Goal: Information Seeking & Learning: Learn about a topic

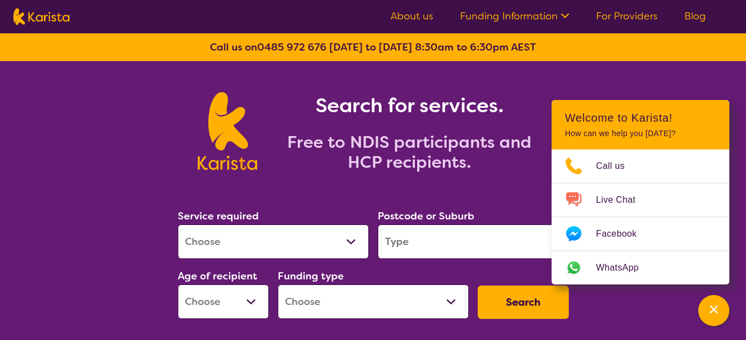
select select "NDIS Plan management"
click at [178, 224] on select "Allied Health Assistant Assessment ([MEDICAL_DATA] or [MEDICAL_DATA]) Behaviour…" at bounding box center [273, 241] width 191 height 34
select select "NDIS"
click at [538, 237] on input "search" at bounding box center [473, 241] width 191 height 34
click at [248, 298] on select "Early Childhood - 0 to 9 Child - 10 to 11 Adolescent - 12 to 17 Adult - 18 to 6…" at bounding box center [223, 301] width 91 height 34
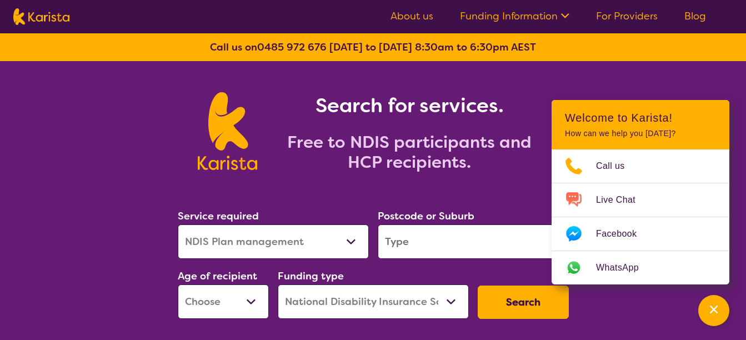
select select "AD"
click at [178, 284] on select "Early Childhood - 0 to 9 Child - 10 to 11 Adolescent - 12 to 17 Adult - 18 to 6…" at bounding box center [223, 301] width 91 height 34
click at [490, 243] on input "search" at bounding box center [473, 241] width 191 height 34
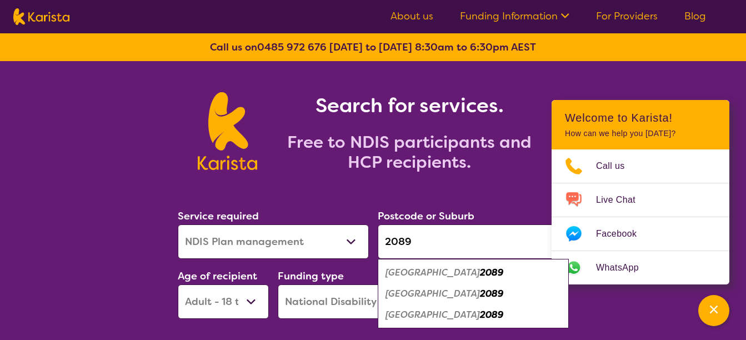
type input "2089"
click at [427, 295] on em "[GEOGRAPHIC_DATA]" at bounding box center [432, 294] width 94 height 12
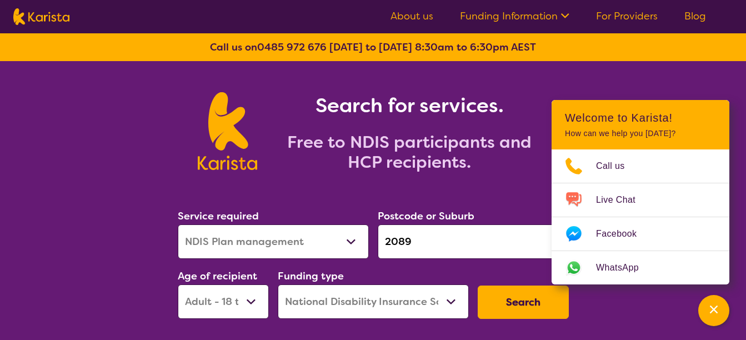
click at [531, 296] on button "Search" at bounding box center [522, 301] width 91 height 33
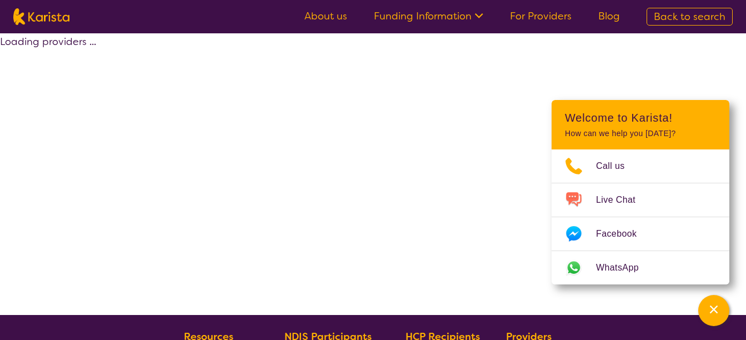
select select "by_score"
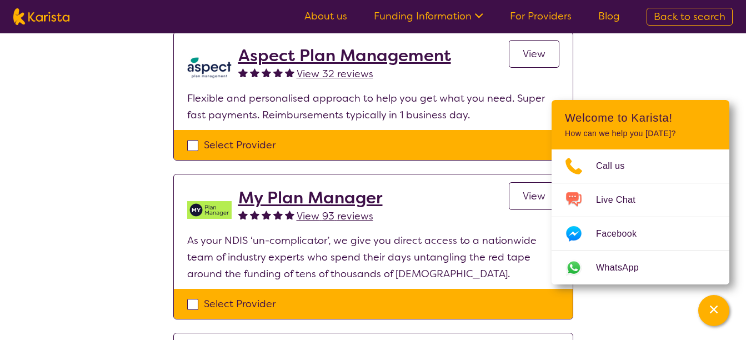
scroll to position [722, 0]
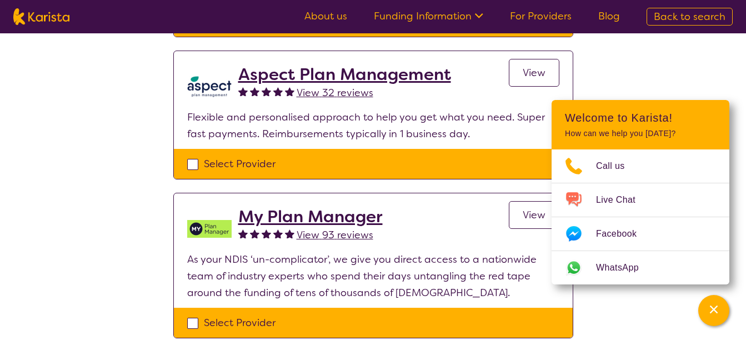
click at [532, 212] on span "View" at bounding box center [533, 214] width 23 height 13
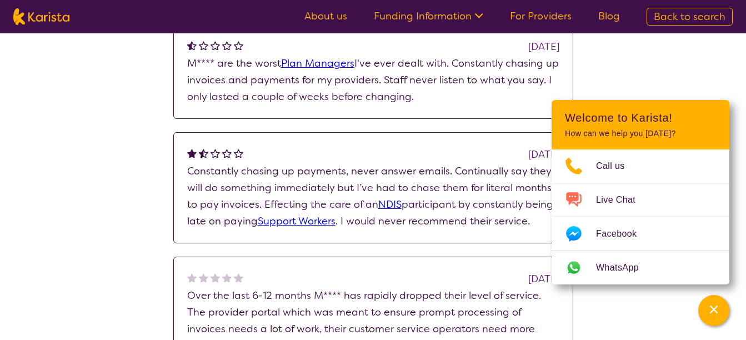
scroll to position [777, 0]
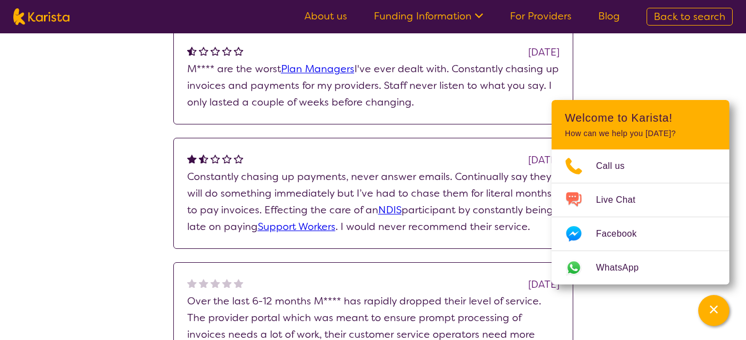
select select "by_score"
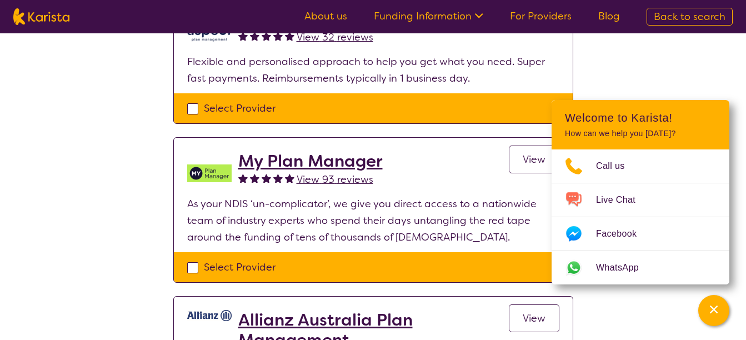
scroll to position [722, 0]
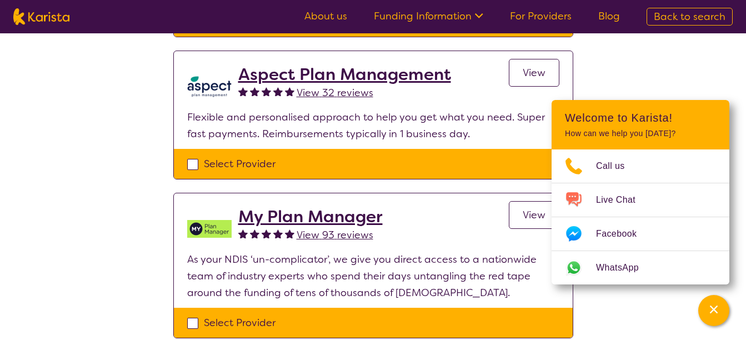
click at [529, 71] on span "View" at bounding box center [533, 72] width 23 height 13
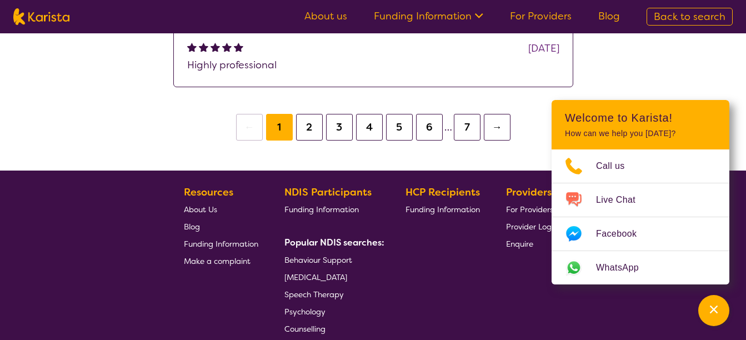
scroll to position [999, 0]
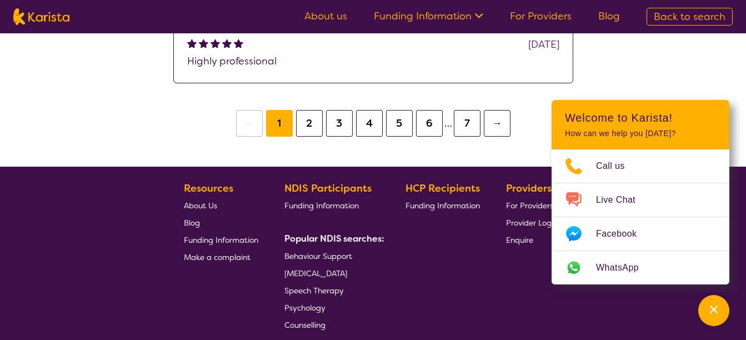
click at [339, 122] on button "3" at bounding box center [339, 123] width 27 height 27
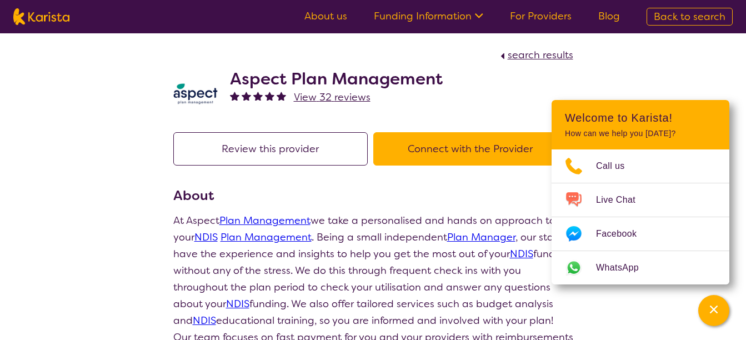
scroll to position [243, 0]
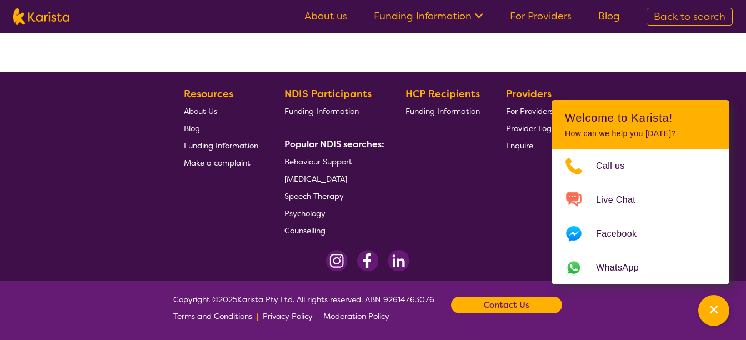
select select "by_score"
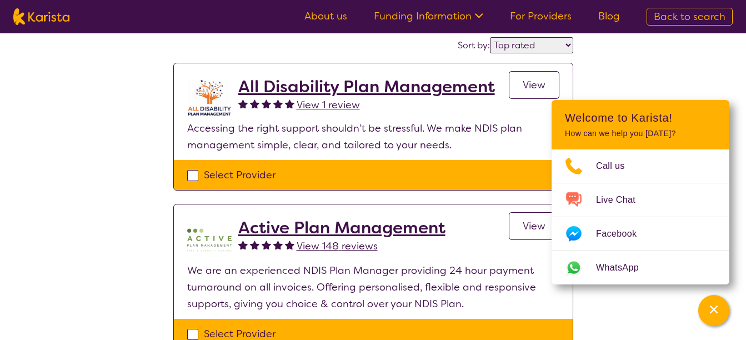
scroll to position [76, 0]
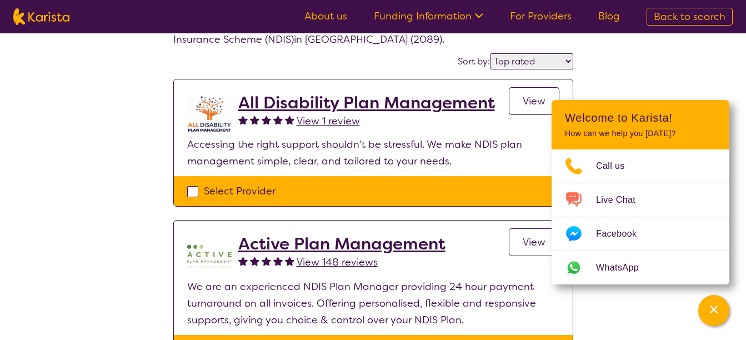
click at [534, 95] on span "View" at bounding box center [533, 100] width 23 height 13
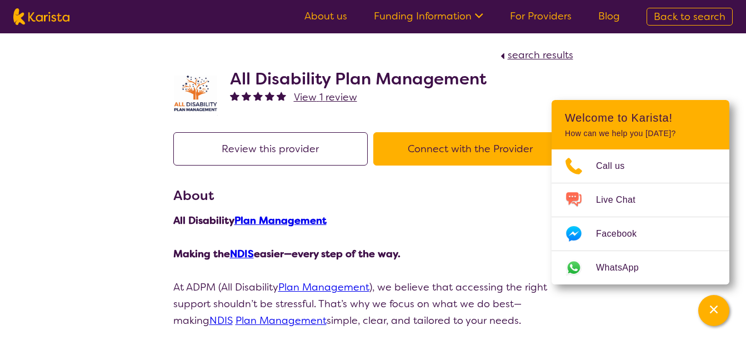
select select "by_score"
